Goal: Find contact information

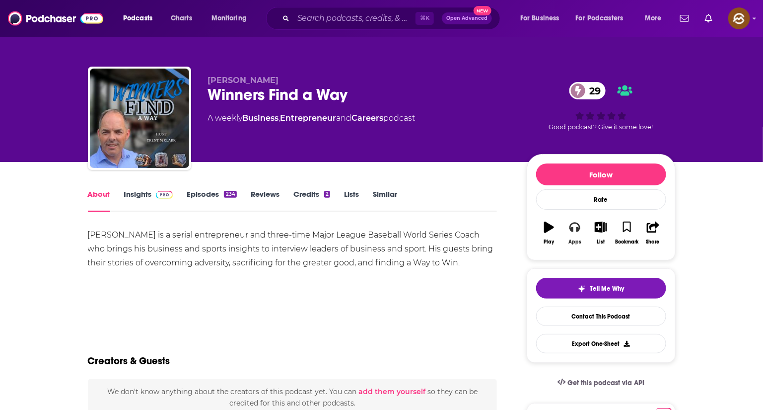
click at [580, 232] on icon "button" at bounding box center [575, 226] width 11 height 11
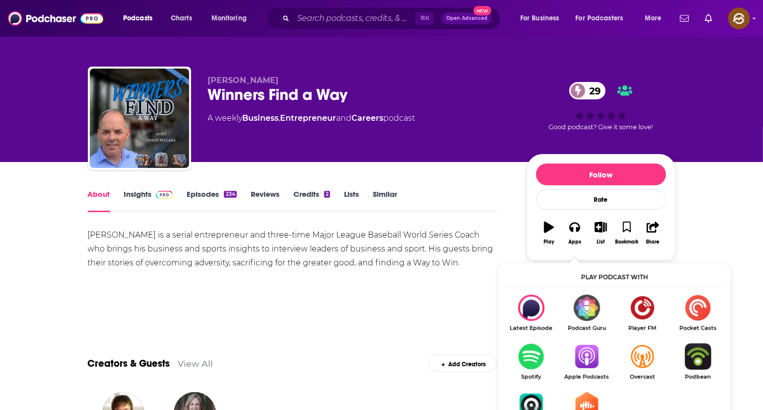
click at [584, 356] on img "Show Listen On dropdown" at bounding box center [587, 356] width 56 height 26
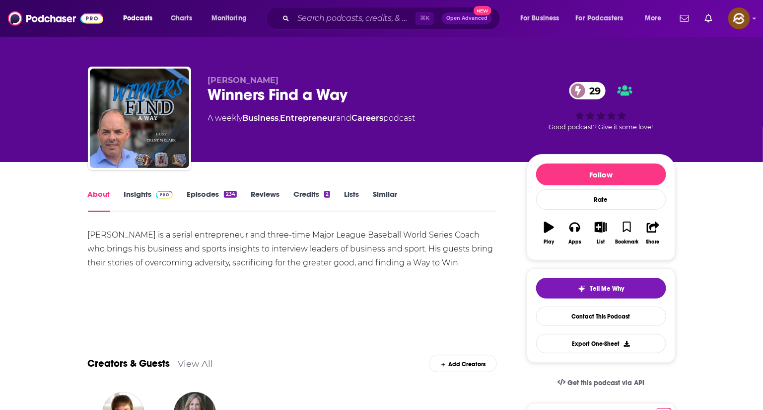
click at [218, 80] on span "Trent M Clark" at bounding box center [243, 79] width 71 height 9
drag, startPoint x: 218, startPoint y: 80, endPoint x: 249, endPoint y: 80, distance: 31.3
copy span "Trent M Clark"
click at [249, 80] on span "Trent M Clark" at bounding box center [243, 79] width 71 height 9
click at [147, 203] on link "Insights" at bounding box center [148, 200] width 49 height 23
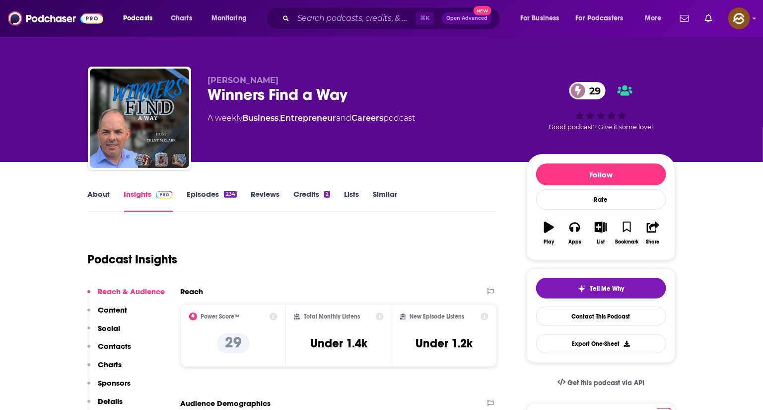
click at [117, 344] on p "Contacts" at bounding box center [114, 345] width 33 height 9
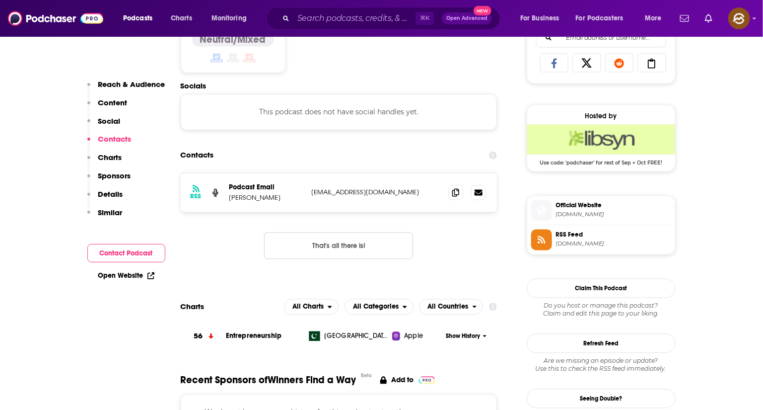
scroll to position [668, 0]
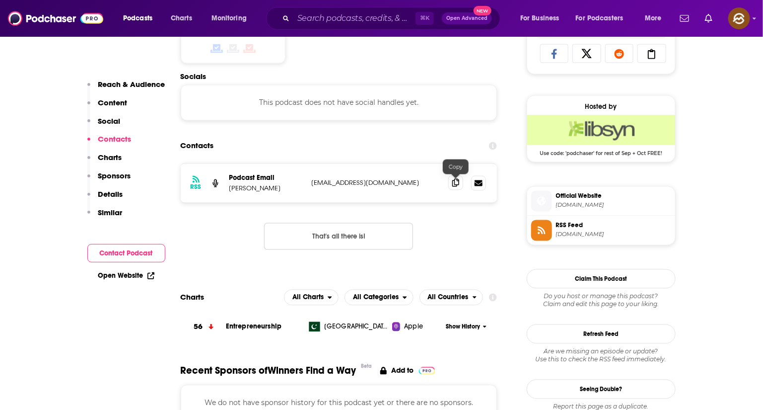
click at [458, 185] on icon at bounding box center [455, 183] width 7 height 8
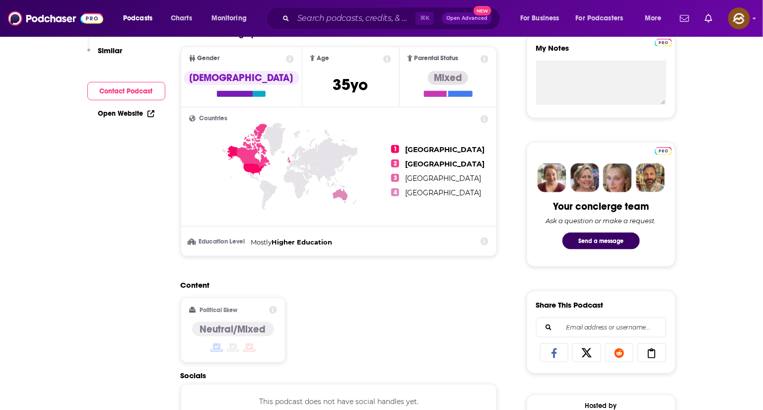
scroll to position [0, 0]
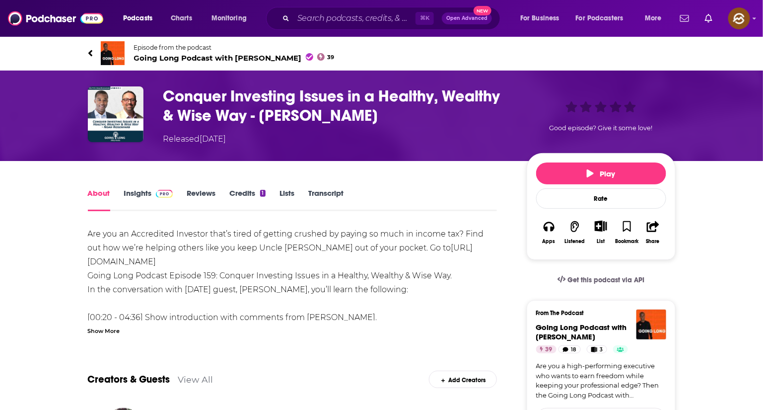
click at [183, 56] on span "Going Long Podcast with Billy Keels 39" at bounding box center [234, 57] width 201 height 9
click at [285, 118] on h1 "Conquer Investing Issues in a Healthy, Wealthy & Wise Way - Noah Rosenfarb" at bounding box center [337, 105] width 348 height 39
drag, startPoint x: 285, startPoint y: 118, endPoint x: 343, endPoint y: 117, distance: 58.1
copy h1 "Noah Rosenfarb"
click at [343, 117] on h1 "Conquer Investing Issues in a Healthy, Wealthy & Wise Way - Noah Rosenfarb" at bounding box center [337, 105] width 348 height 39
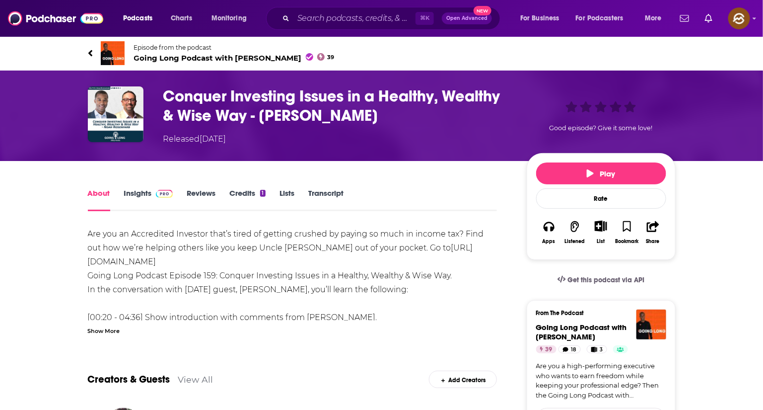
click at [353, 118] on h1 "Conquer Investing Issues in a Healthy, Wealthy & Wise Way - Noah Rosenfarb" at bounding box center [337, 105] width 348 height 39
drag, startPoint x: 353, startPoint y: 118, endPoint x: 280, endPoint y: 115, distance: 73.6
copy h1 "Noah Rosenfarb"
click at [280, 115] on h1 "Conquer Investing Issues in a Healthy, Wealthy & Wise Way - Noah Rosenfarb" at bounding box center [337, 105] width 348 height 39
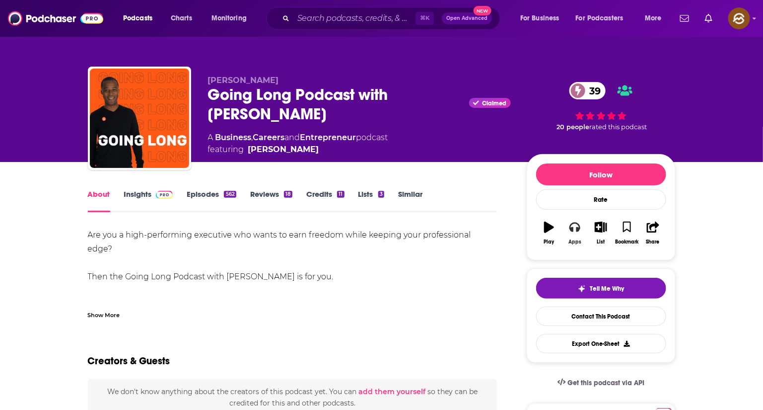
click at [575, 222] on button "Apps" at bounding box center [575, 233] width 26 height 36
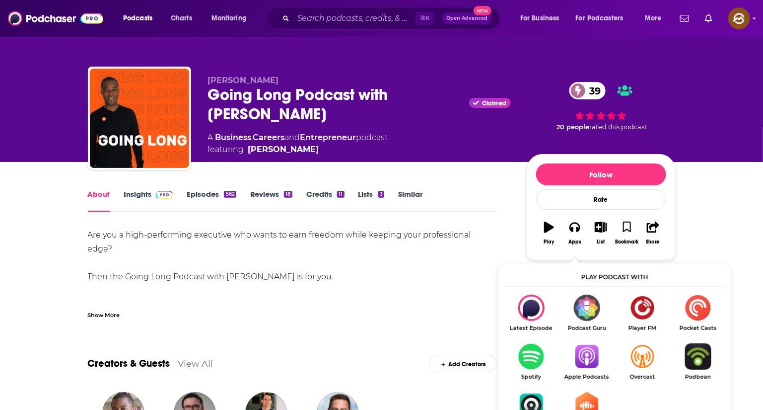
click at [600, 356] on img "Show Listen On dropdown" at bounding box center [587, 356] width 56 height 26
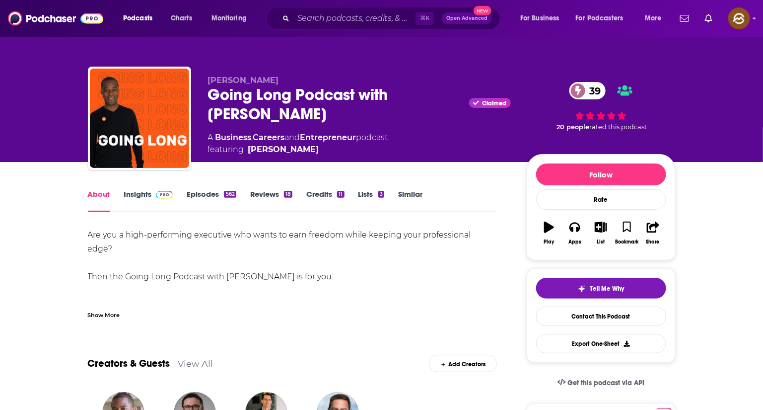
click at [138, 197] on link "Insights" at bounding box center [148, 200] width 49 height 23
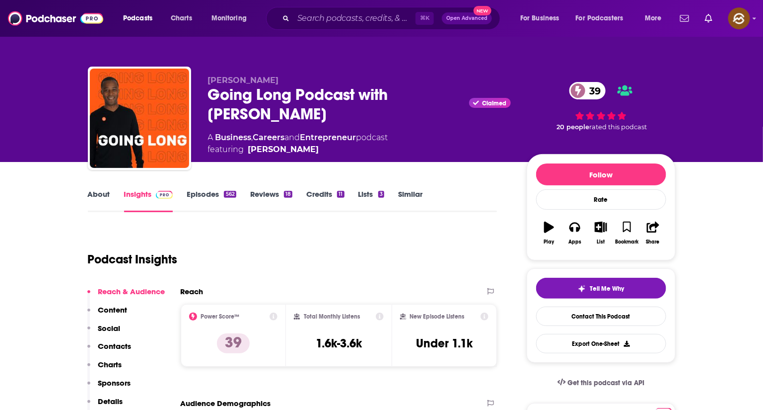
click at [236, 82] on span "Billy Keels" at bounding box center [243, 79] width 71 height 9
drag, startPoint x: 236, startPoint y: 82, endPoint x: 220, endPoint y: 83, distance: 15.4
copy span "[PERSON_NAME]"
click at [220, 83] on span "[PERSON_NAME]" at bounding box center [243, 79] width 71 height 9
click at [118, 347] on p "Contacts" at bounding box center [114, 345] width 33 height 9
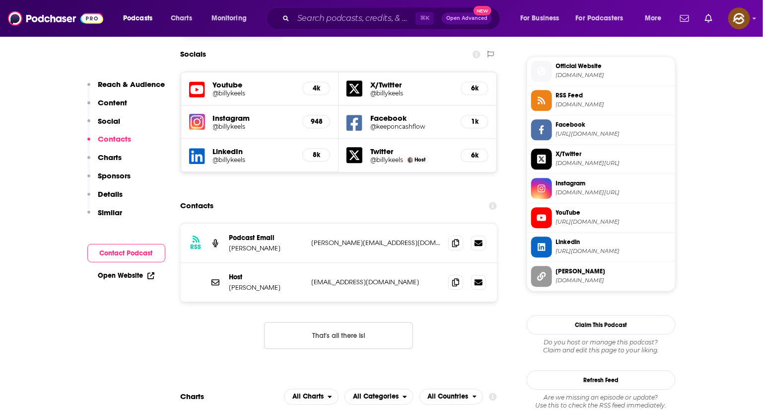
scroll to position [887, 0]
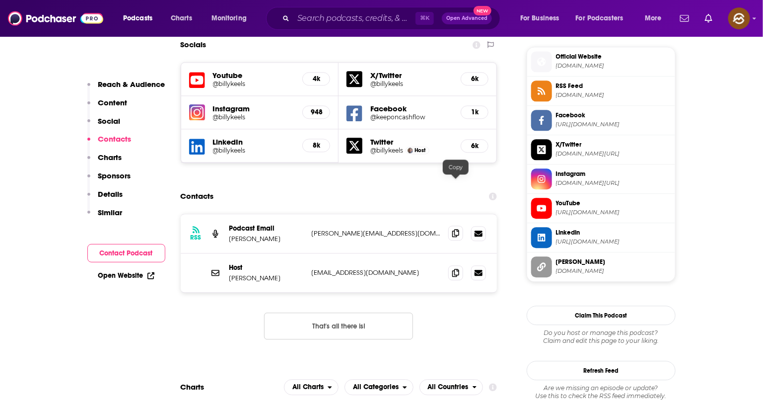
click at [452, 229] on icon at bounding box center [455, 233] width 7 height 8
click at [454, 268] on icon at bounding box center [455, 272] width 7 height 8
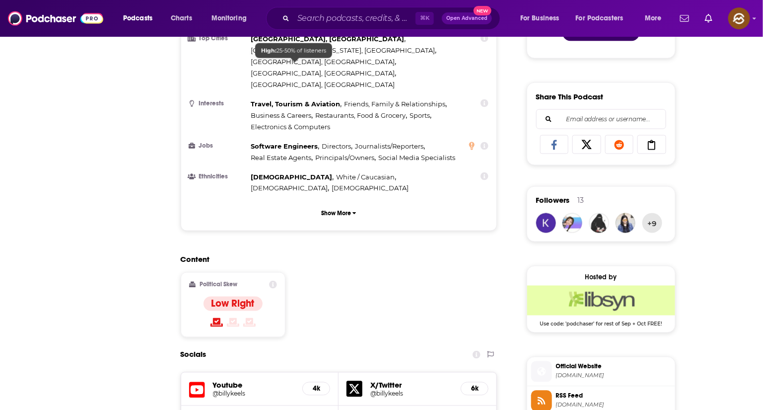
scroll to position [92, 0]
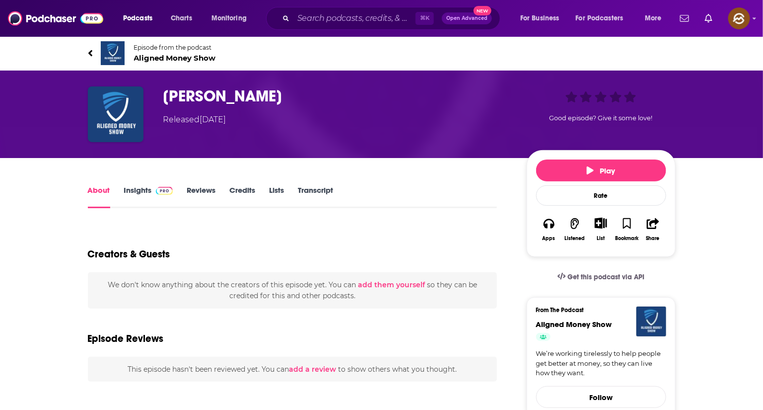
click at [187, 58] on span "Aligned Money Show" at bounding box center [175, 57] width 82 height 9
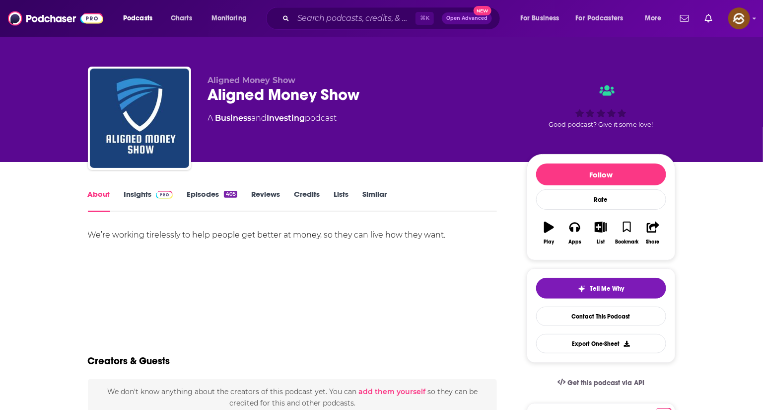
click at [239, 93] on div "Aligned Money Show" at bounding box center [359, 94] width 303 height 19
drag, startPoint x: 239, startPoint y: 93, endPoint x: 315, endPoint y: 97, distance: 75.6
copy h1 "Aligned Money"
click at [315, 97] on div "Aligned Money Show" at bounding box center [359, 94] width 303 height 19
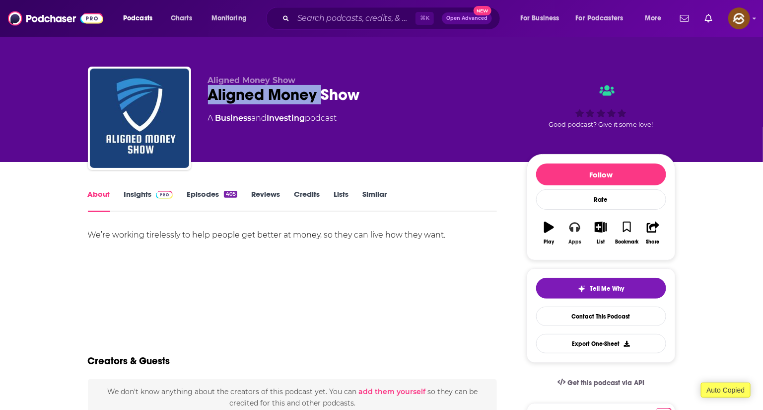
click at [573, 234] on button "Apps" at bounding box center [575, 233] width 26 height 36
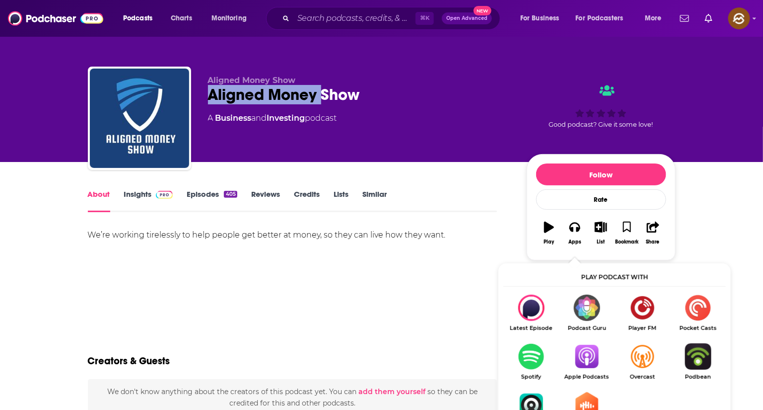
click at [582, 371] on link "Apple Podcasts" at bounding box center [587, 361] width 56 height 37
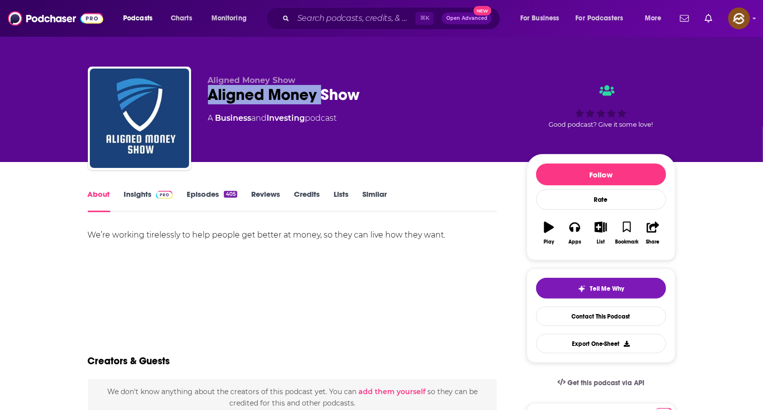
click at [221, 97] on div "Aligned Money Show" at bounding box center [359, 94] width 303 height 19
click at [134, 203] on link "Insights" at bounding box center [148, 200] width 49 height 23
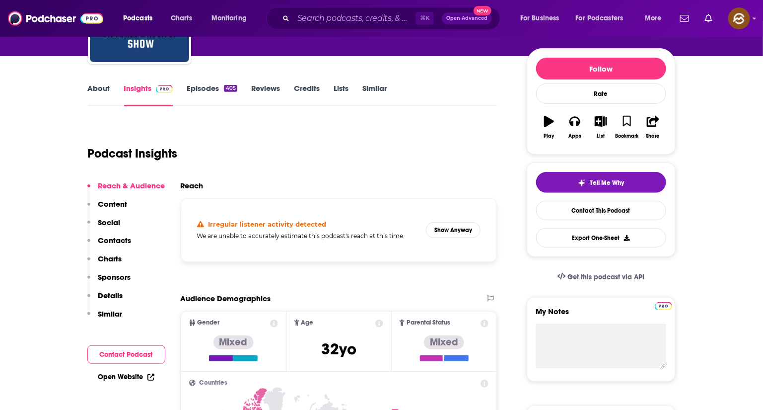
click at [129, 241] on p "Contacts" at bounding box center [114, 239] width 33 height 9
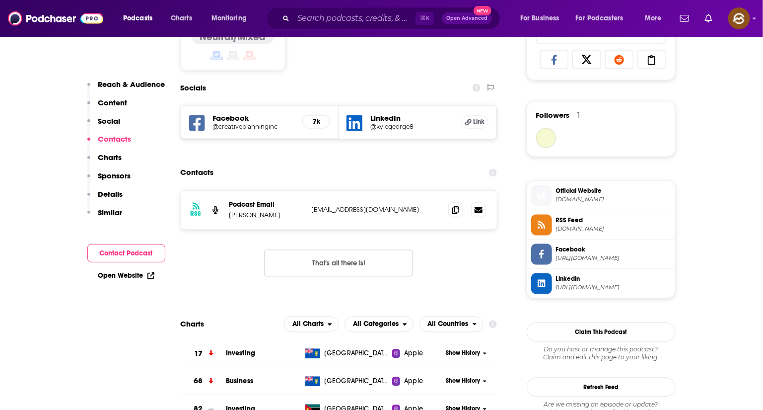
scroll to position [688, 0]
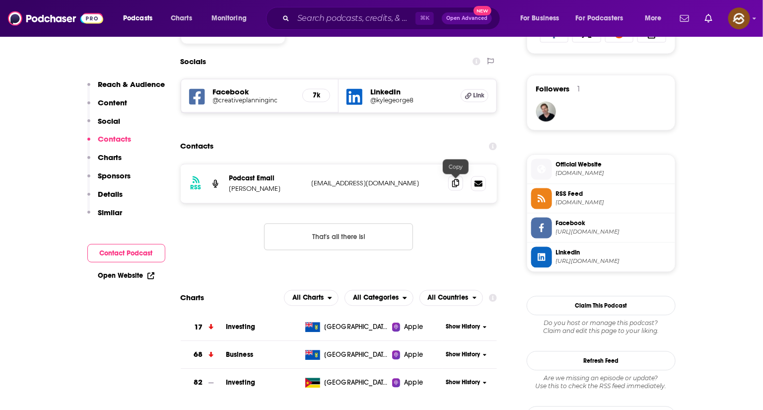
click at [454, 185] on icon at bounding box center [455, 183] width 7 height 8
click at [198, 99] on icon at bounding box center [197, 97] width 16 height 18
